Goal: Information Seeking & Learning: Compare options

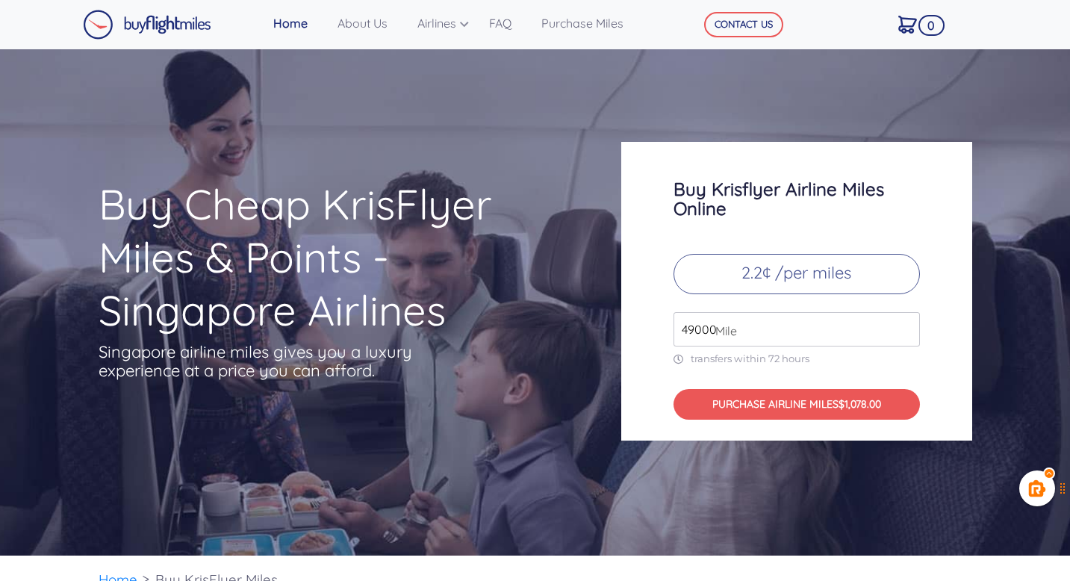
click at [706, 334] on input "49000" at bounding box center [797, 329] width 246 height 34
click at [835, 276] on p "2.2¢ /per miles" at bounding box center [797, 274] width 246 height 40
click at [817, 274] on p "2.2¢ /per miles" at bounding box center [797, 274] width 246 height 40
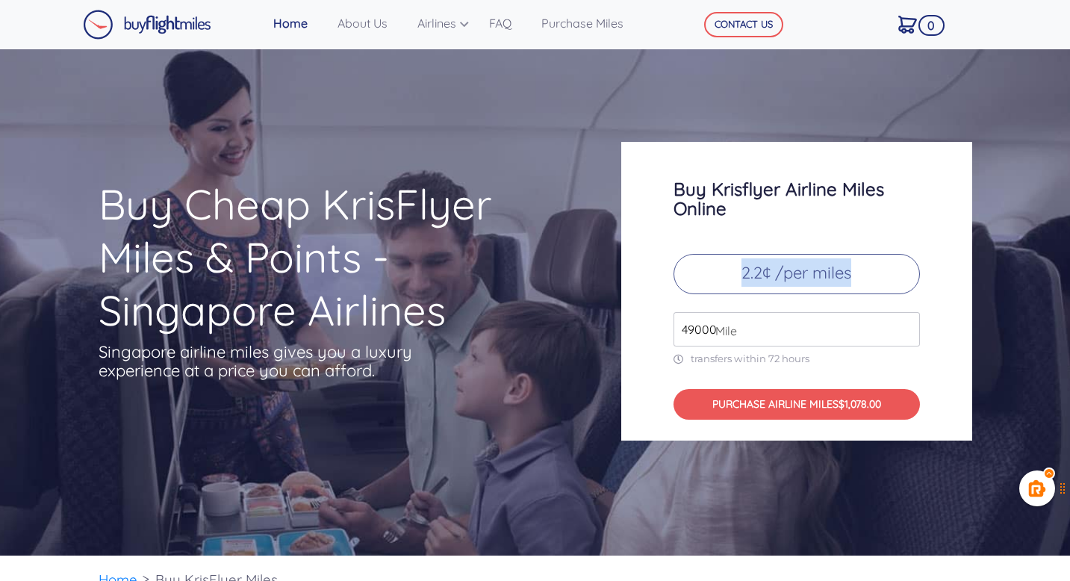
click at [773, 326] on input "49000" at bounding box center [797, 329] width 246 height 34
type input "240000"
click at [663, 403] on div "Buy Krisflyer Airline Miles Online 2.2¢ /per miles 240000 Mile transfers within…" at bounding box center [796, 291] width 351 height 299
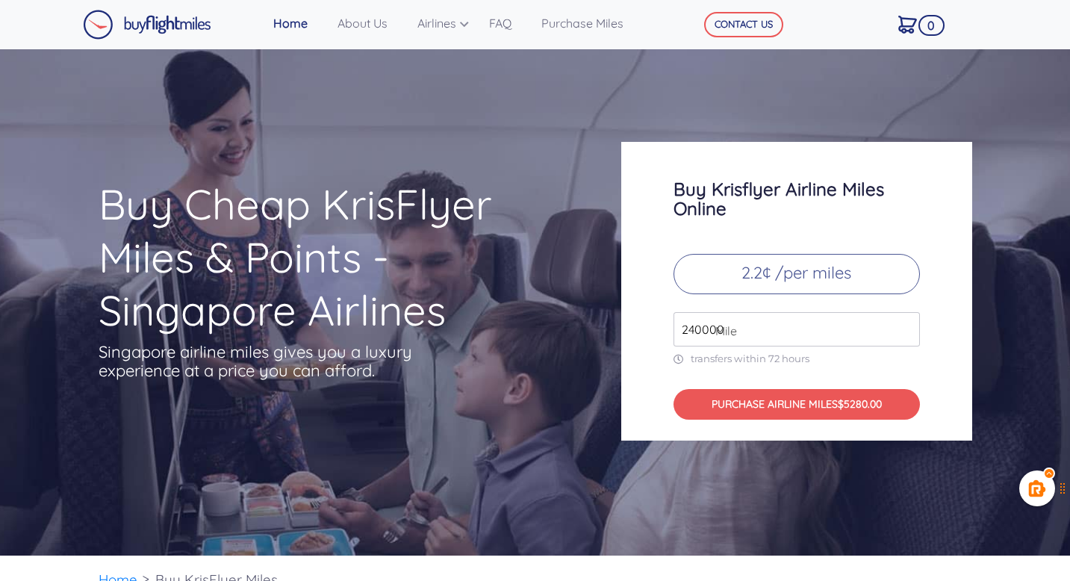
click at [192, 29] on img at bounding box center [147, 25] width 128 height 30
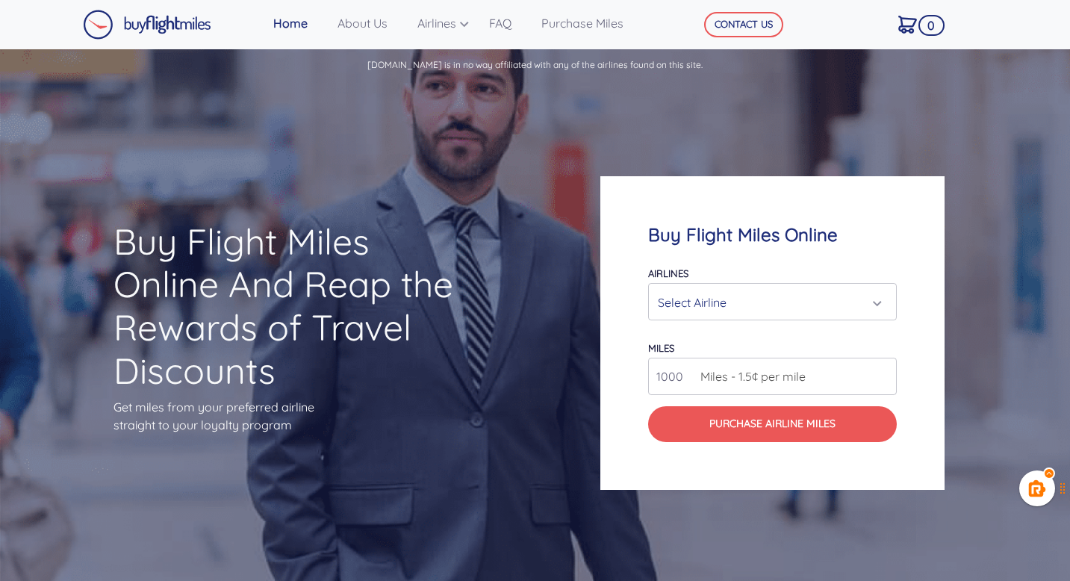
click at [677, 282] on div "Airlines Air Canada Aeroplan Air France/KLM Flying Blue Avianca LifeMiles Briti…" at bounding box center [772, 292] width 249 height 57
click at [684, 299] on div "Select Airline" at bounding box center [768, 302] width 220 height 28
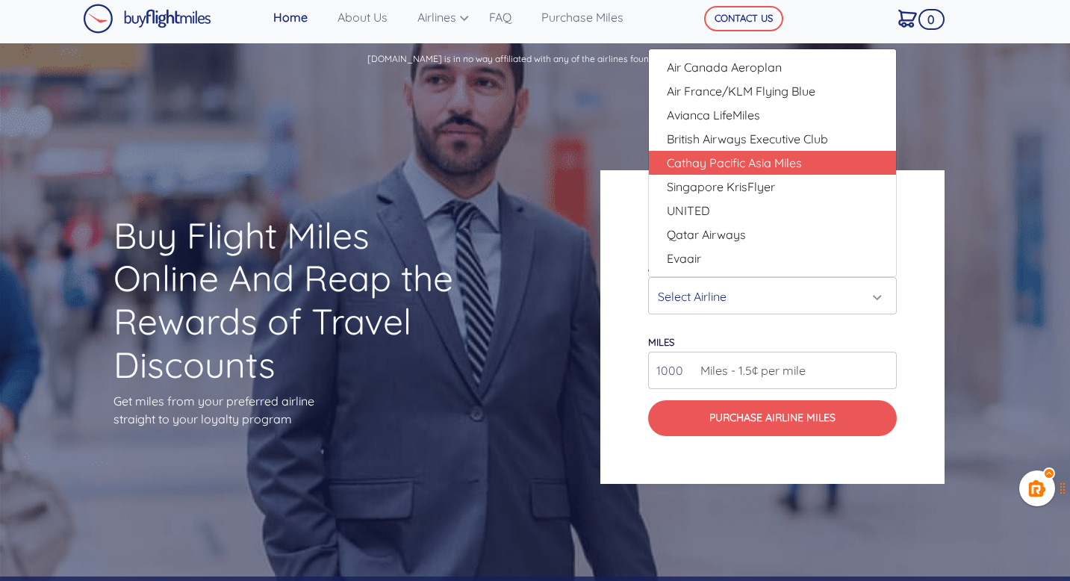
scroll to position [4, 0]
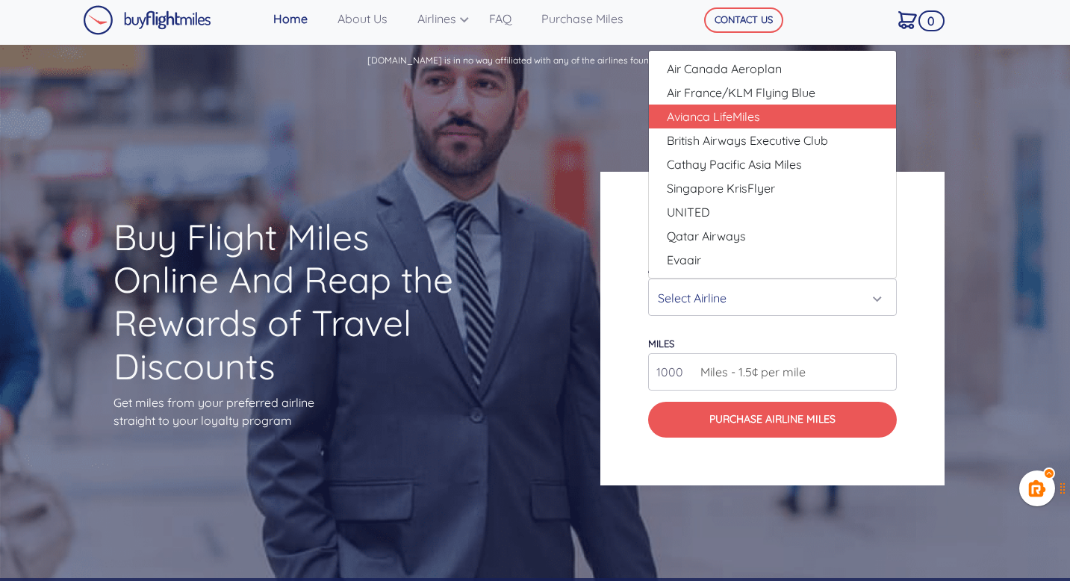
click at [762, 116] on link "Avianca LifeMiles" at bounding box center [772, 117] width 247 height 24
select select "Avianca LifeMiles"
type input "49000"
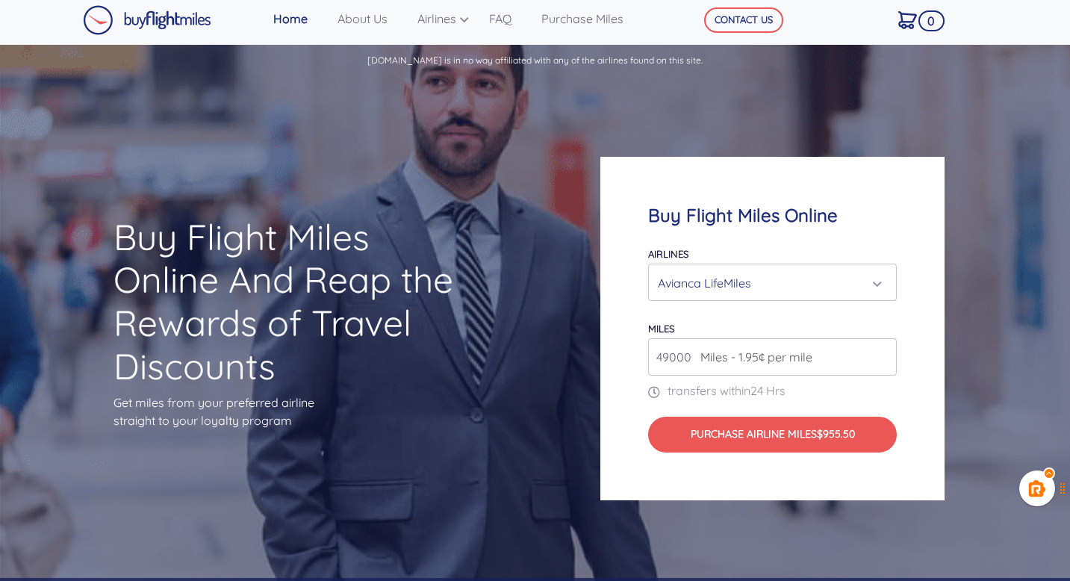
click at [674, 352] on input "49000" at bounding box center [772, 356] width 249 height 37
click at [712, 280] on div "Avianca LifeMiles" at bounding box center [768, 283] width 220 height 28
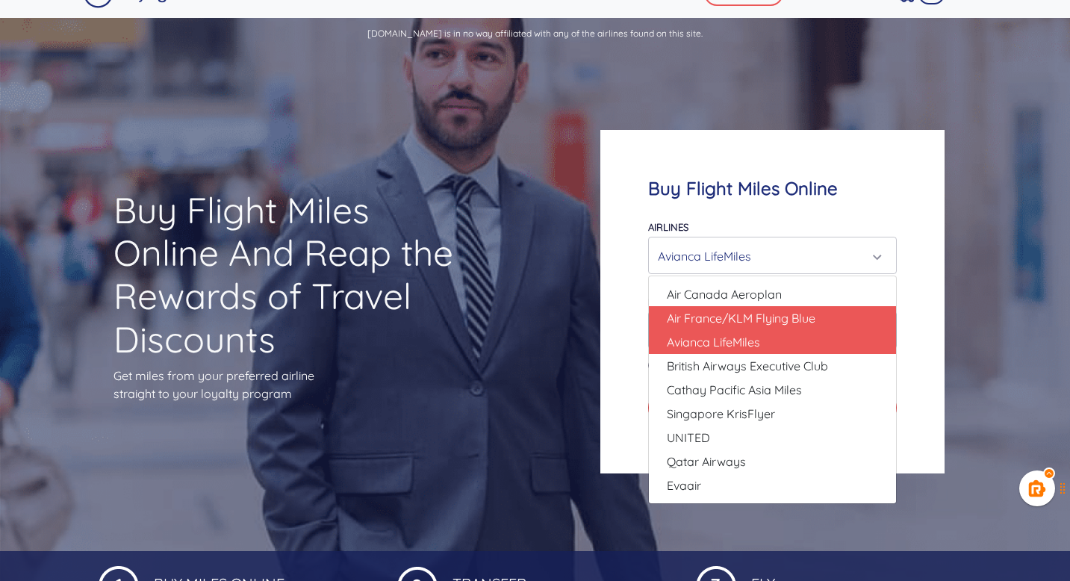
scroll to position [37, 0]
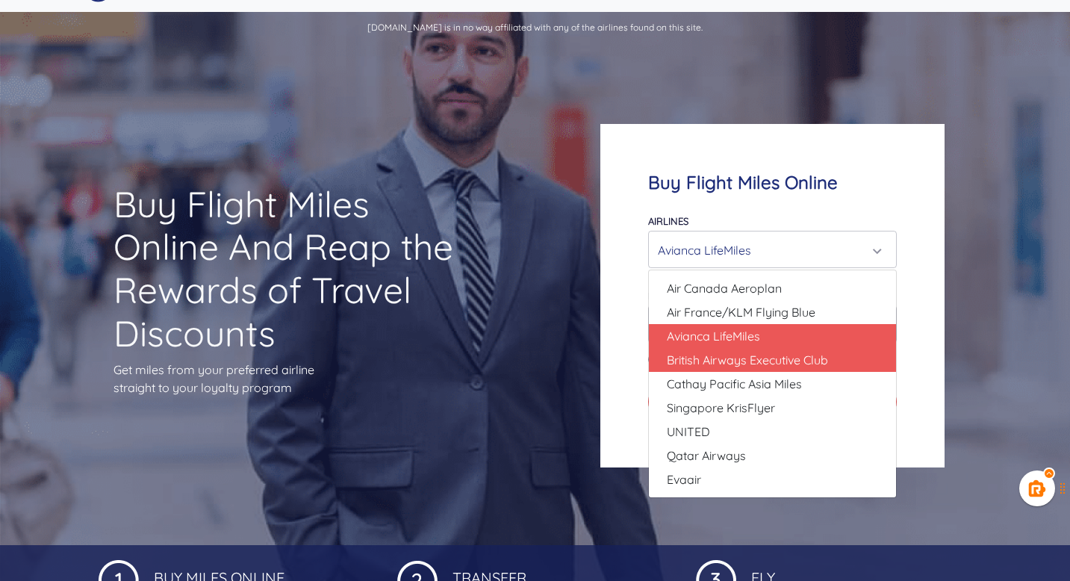
click at [729, 364] on span "British Airways Executive Club" at bounding box center [747, 360] width 161 height 18
select select "British Airways Executive Club"
type input "80000"
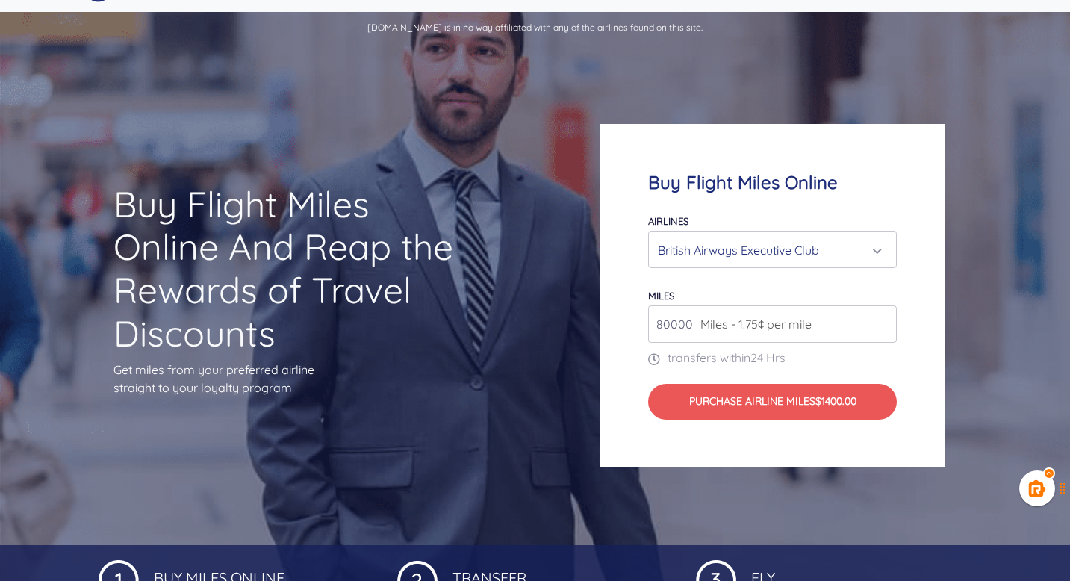
click at [729, 257] on div "British Airways Executive Club" at bounding box center [768, 250] width 220 height 28
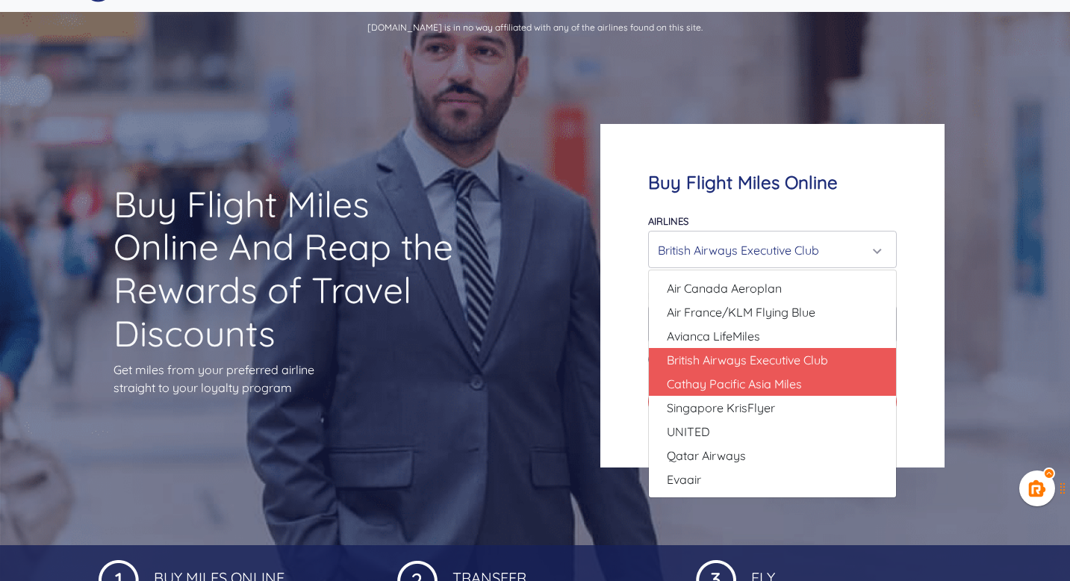
click at [723, 372] on link "Cathay Pacific Asia Miles" at bounding box center [772, 384] width 247 height 24
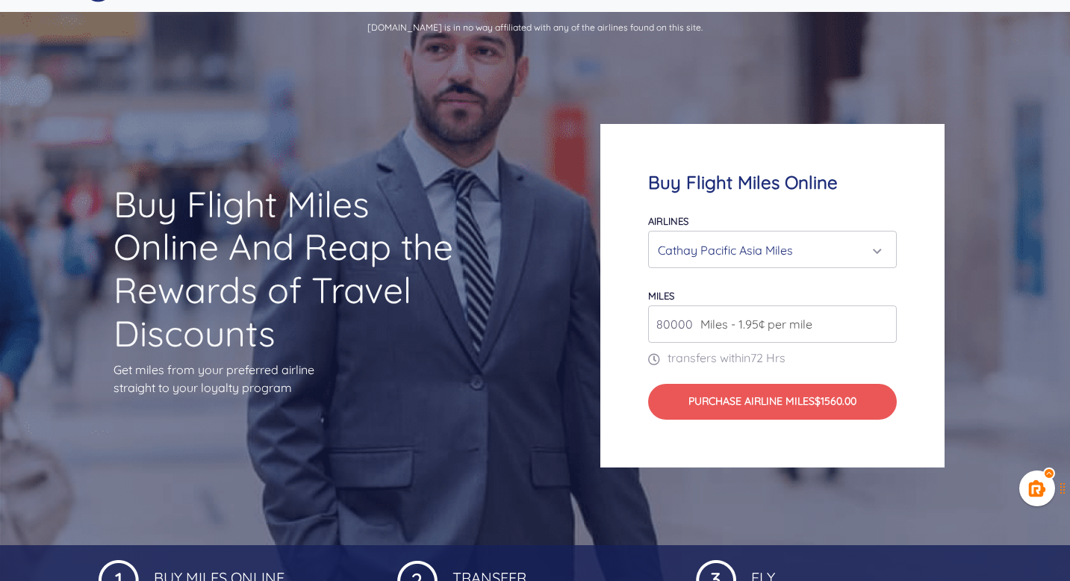
click at [736, 254] on div "Cathay Pacific Asia Miles" at bounding box center [768, 250] width 220 height 28
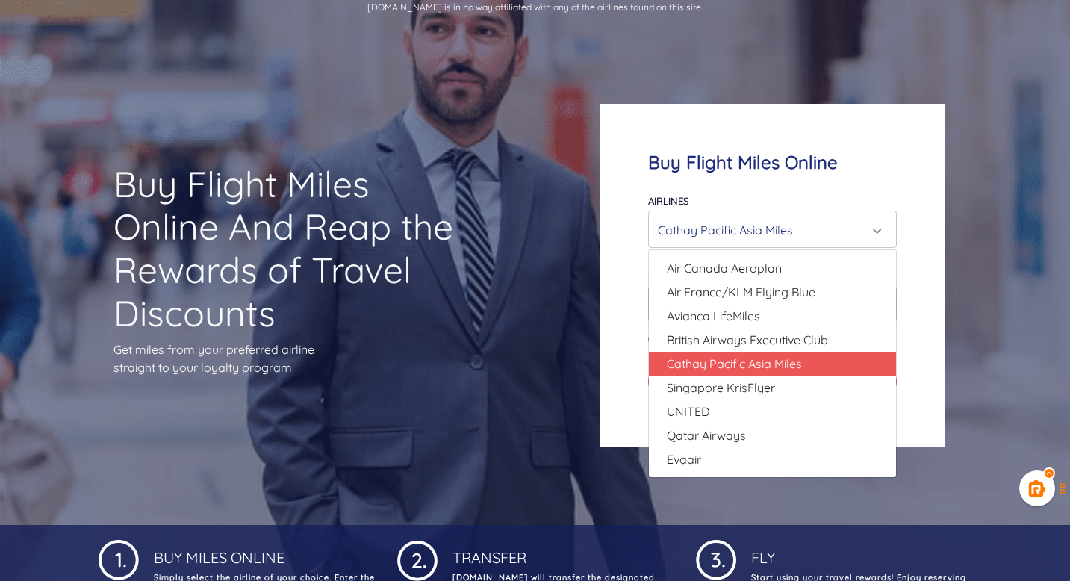
scroll to position [72, 0]
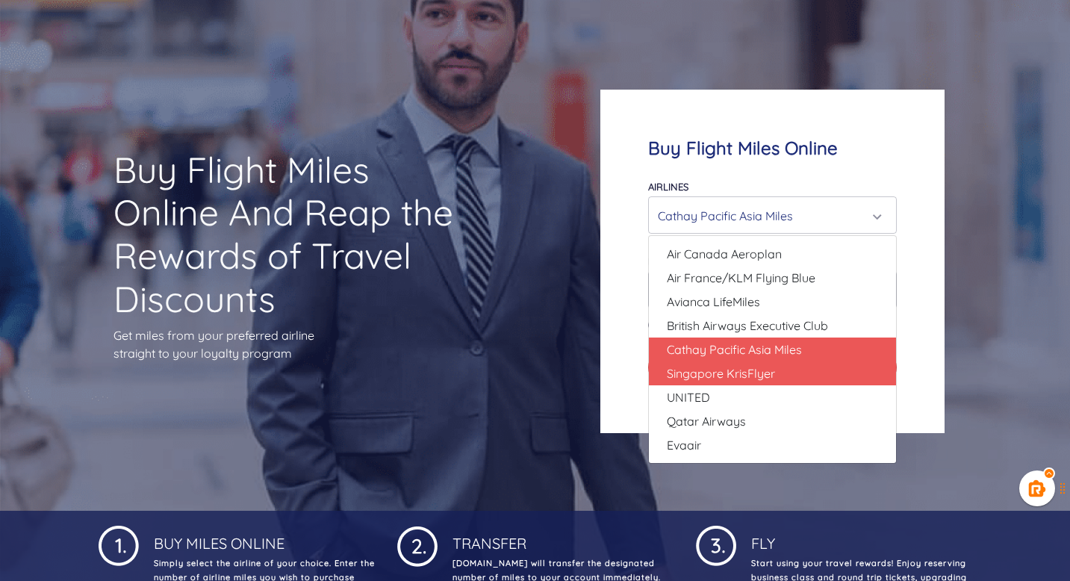
click at [730, 371] on span "Singapore KrisFlyer" at bounding box center [721, 373] width 108 height 18
select select "Singapore KrisFlyer"
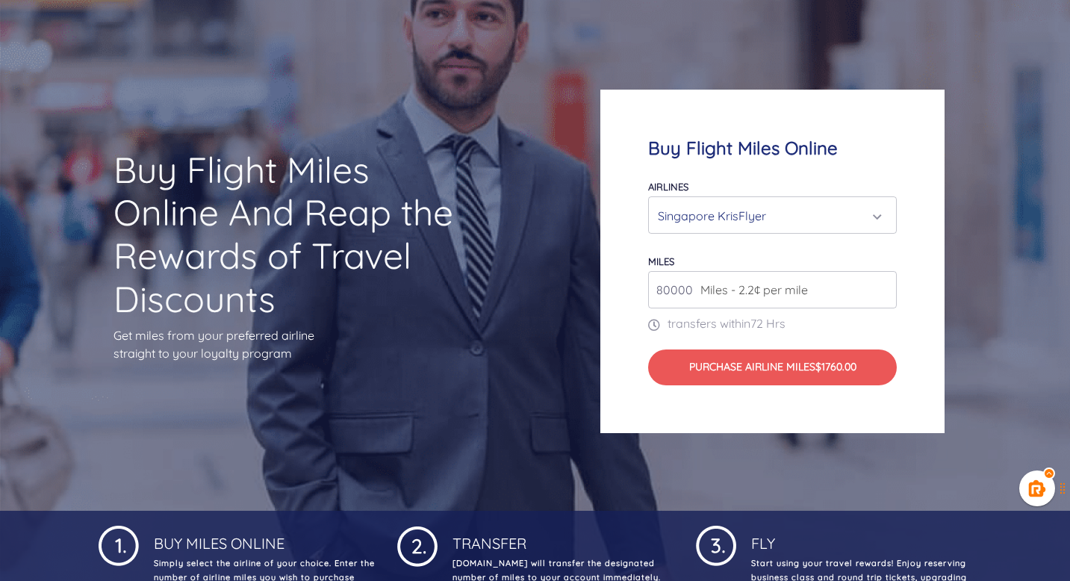
click at [683, 294] on input "80000" at bounding box center [772, 289] width 249 height 37
